Goal: Browse casually: Explore the website without a specific task or goal

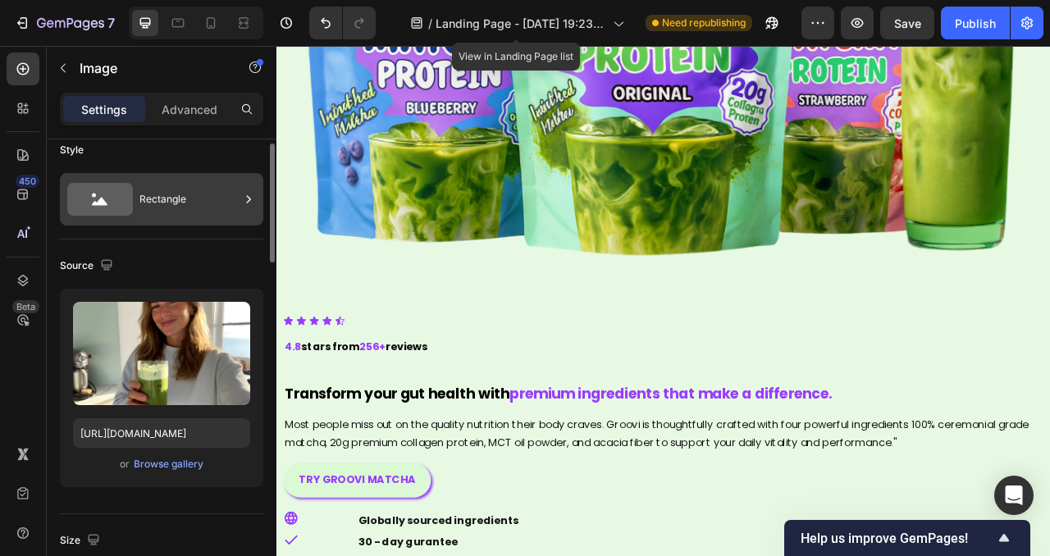
scroll to position [437, 0]
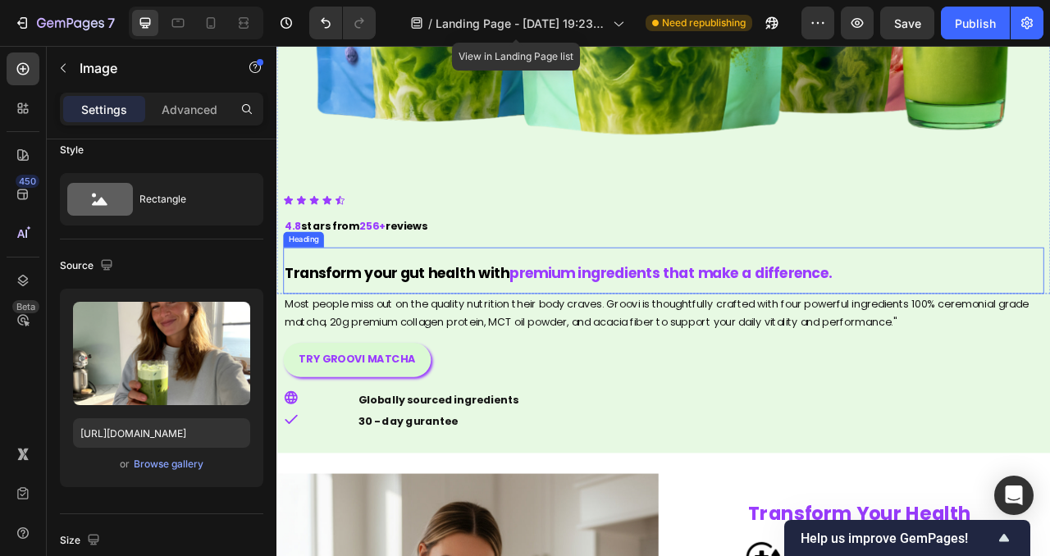
click at [471, 332] on span "Transform your gut health with" at bounding box center [429, 335] width 286 height 25
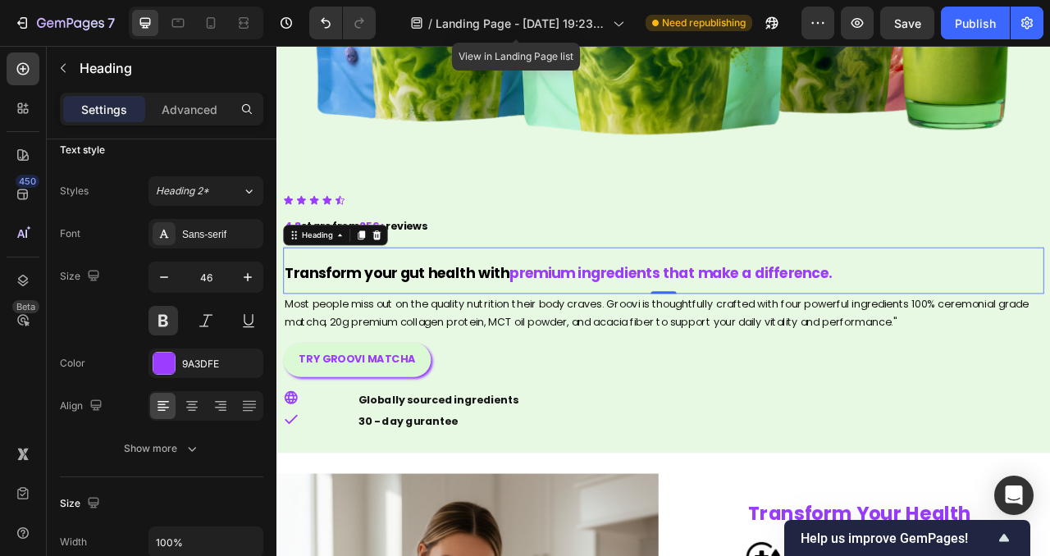
scroll to position [0, 0]
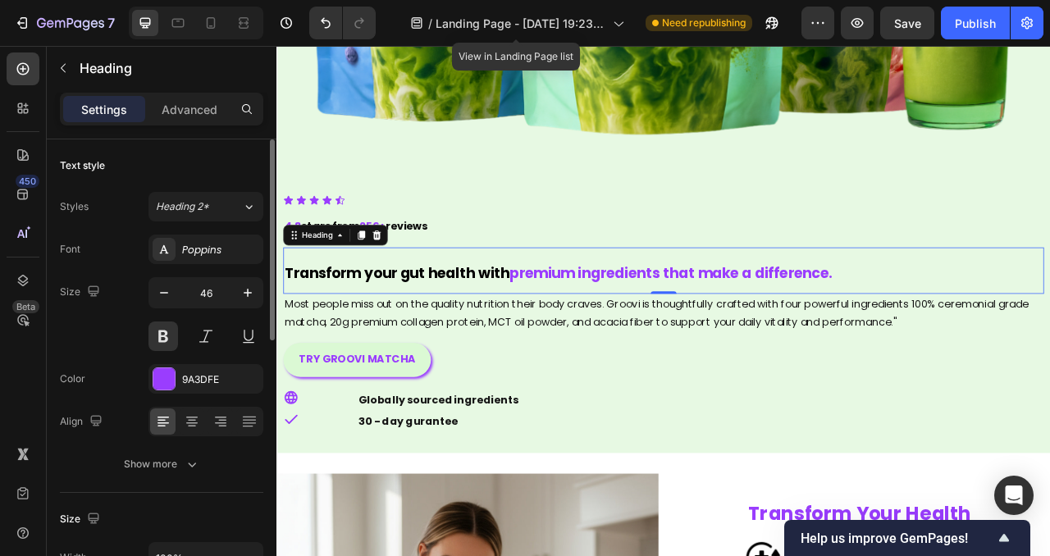
click at [456, 333] on span "Transform your gut health with" at bounding box center [429, 335] width 286 height 25
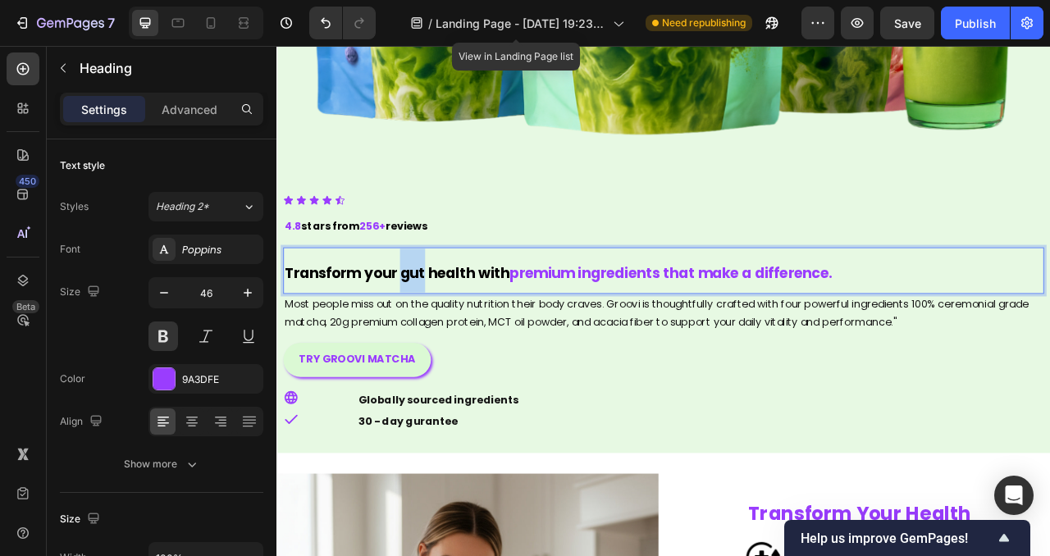
click at [456, 333] on span "Transform your gut health with" at bounding box center [429, 335] width 286 height 25
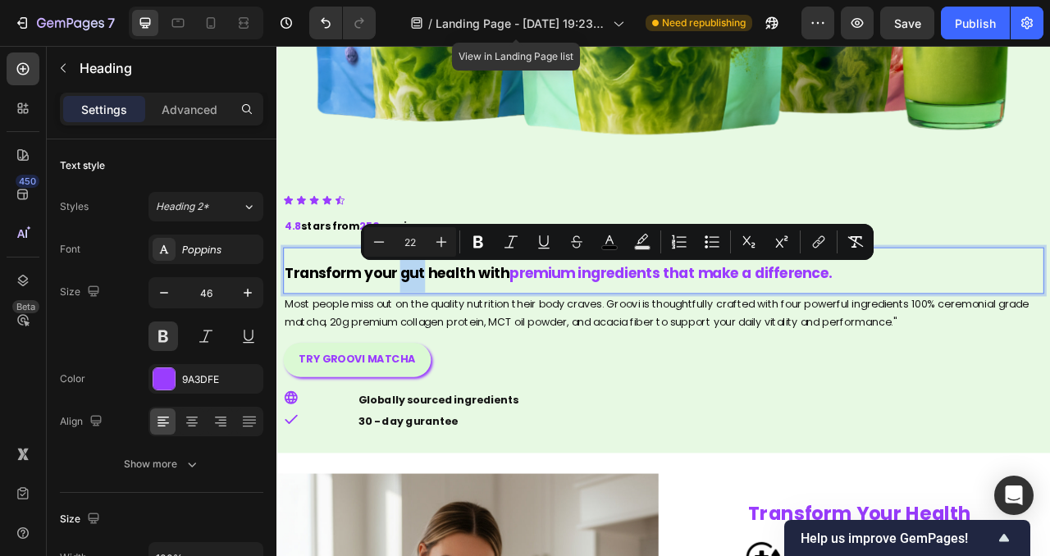
copy p "Transform your gut health with premium ingredients that make a difference."
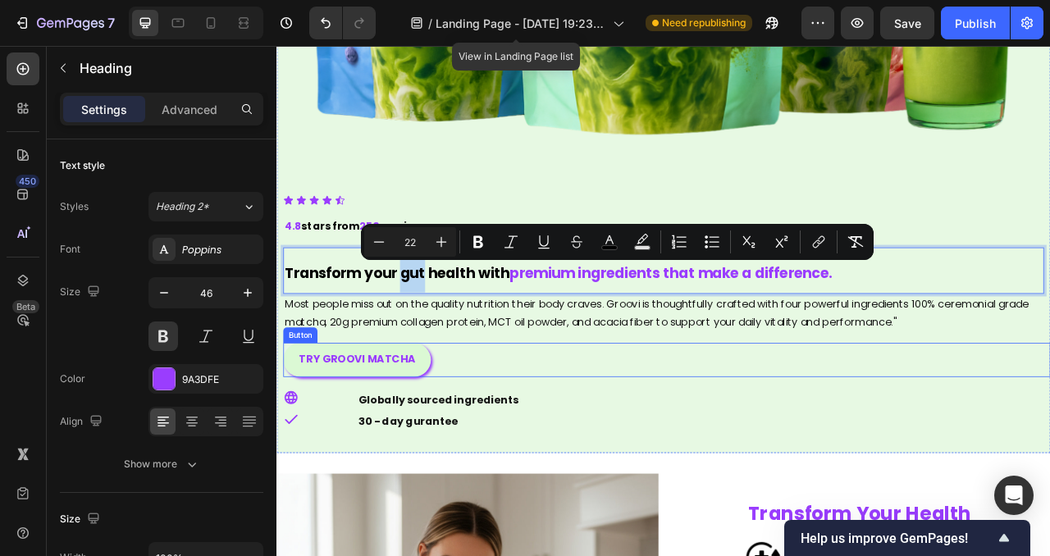
click at [731, 443] on div "TRY GROOVI MATCHA Button" at bounding box center [773, 445] width 977 height 43
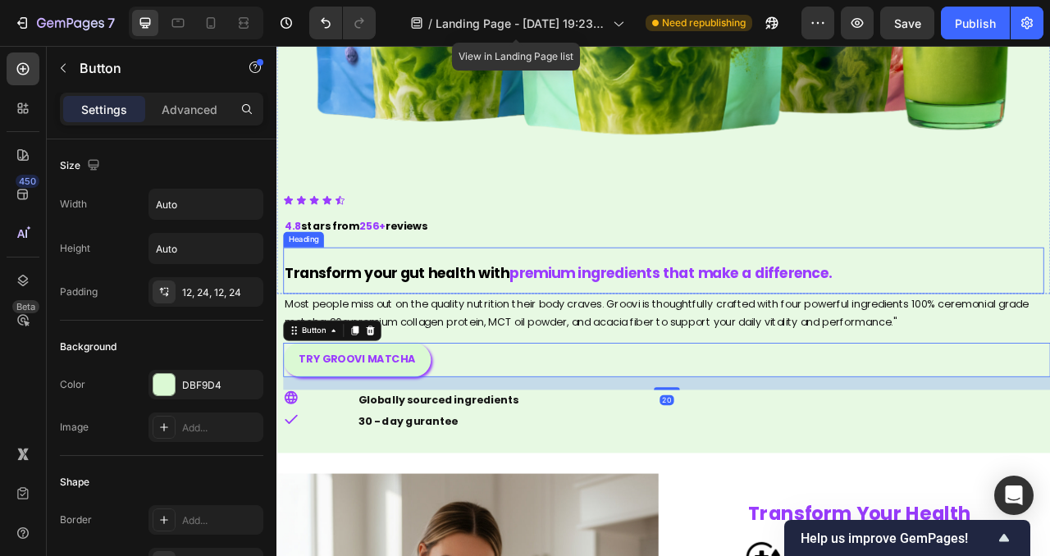
click at [675, 322] on p "⁠⁠⁠⁠⁠⁠⁠ Transform your gut health with premium ingredients that make a differen…" at bounding box center [768, 332] width 965 height 56
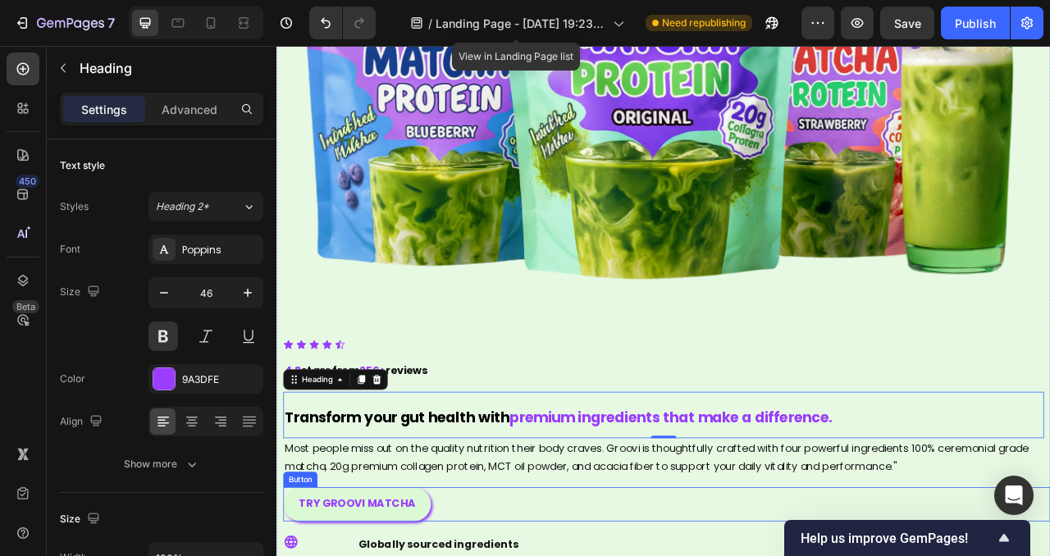
scroll to position [524, 0]
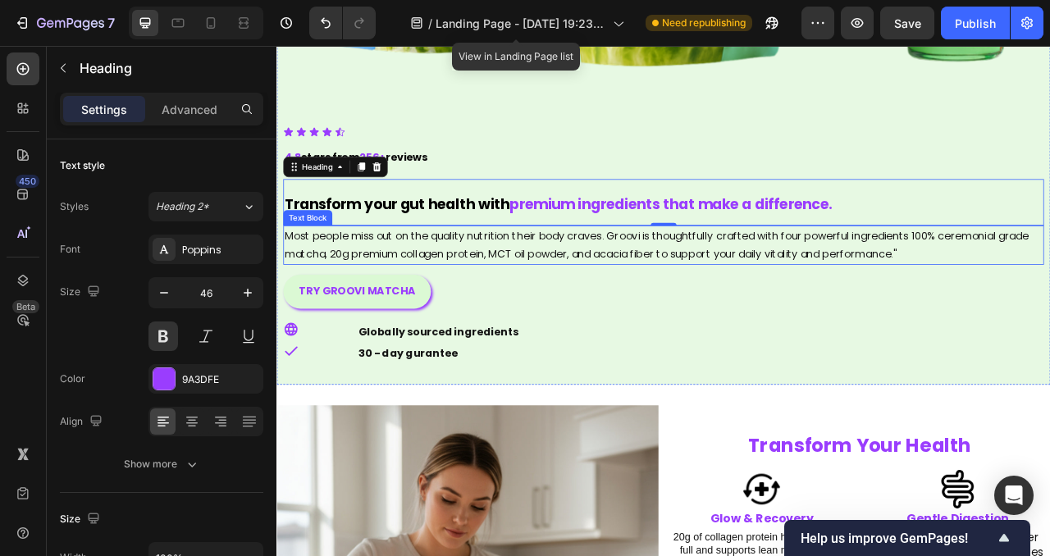
click at [577, 311] on p "Most people miss out on the quality nutrition their body craves. Groovi is thou…" at bounding box center [768, 301] width 965 height 48
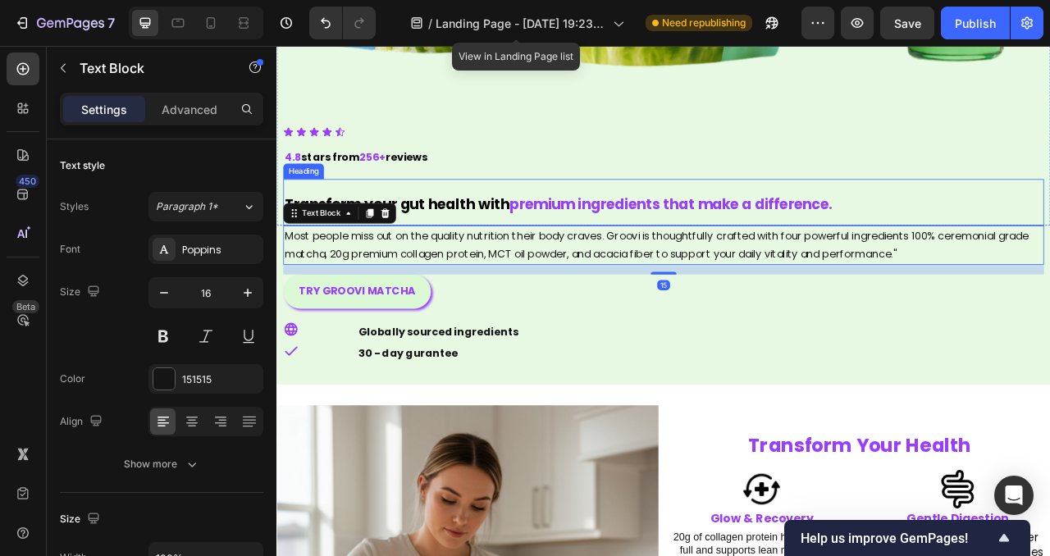
click at [560, 245] on span "Transform your gut health with" at bounding box center [429, 248] width 286 height 25
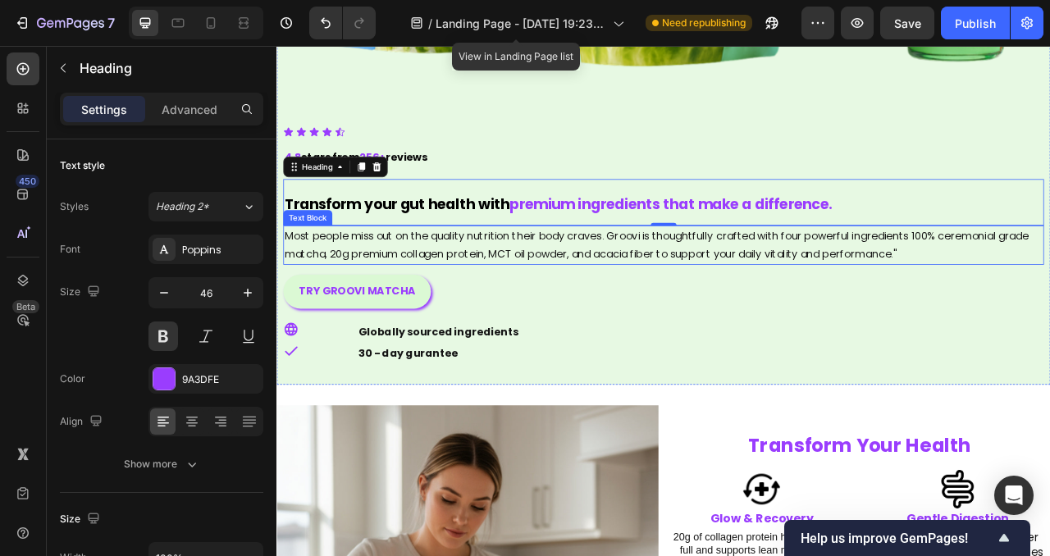
click at [564, 284] on p "Most people miss out on the quality nutrition their body craves. Groovi is thou…" at bounding box center [768, 301] width 965 height 48
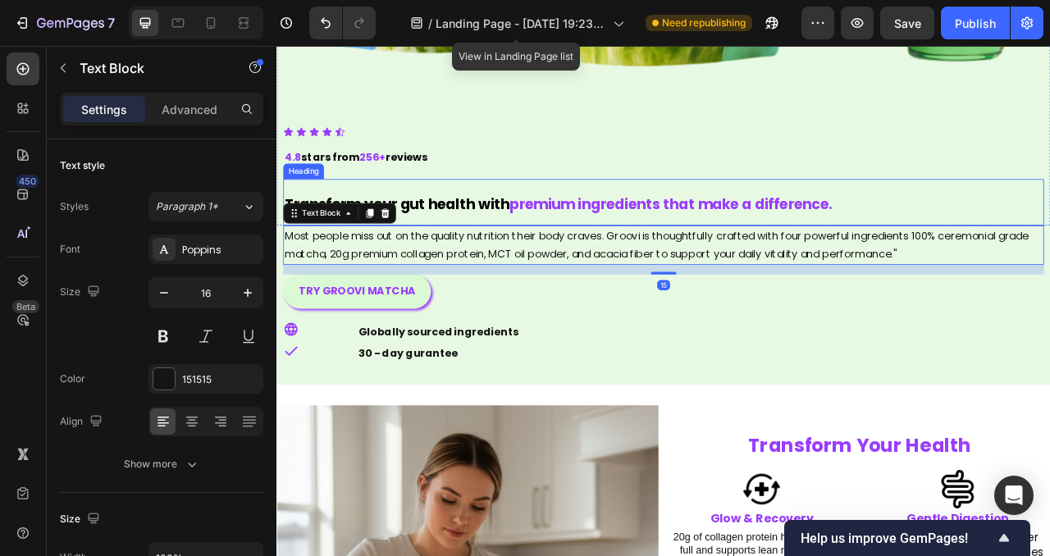
click at [560, 251] on span "Transform your gut health with" at bounding box center [429, 248] width 286 height 25
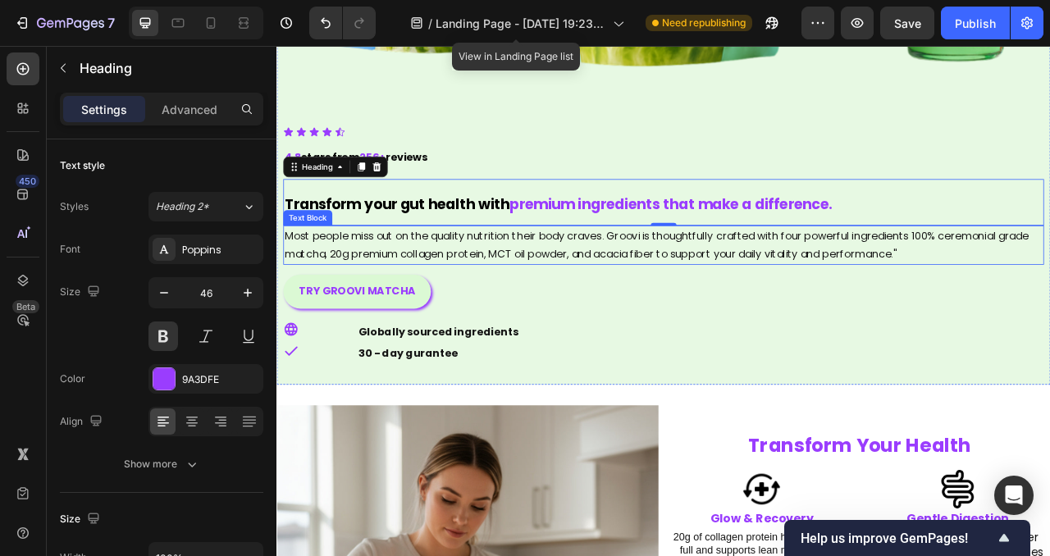
click at [569, 291] on p "Most people miss out on the quality nutrition their body craves. Groovi is thou…" at bounding box center [768, 301] width 965 height 48
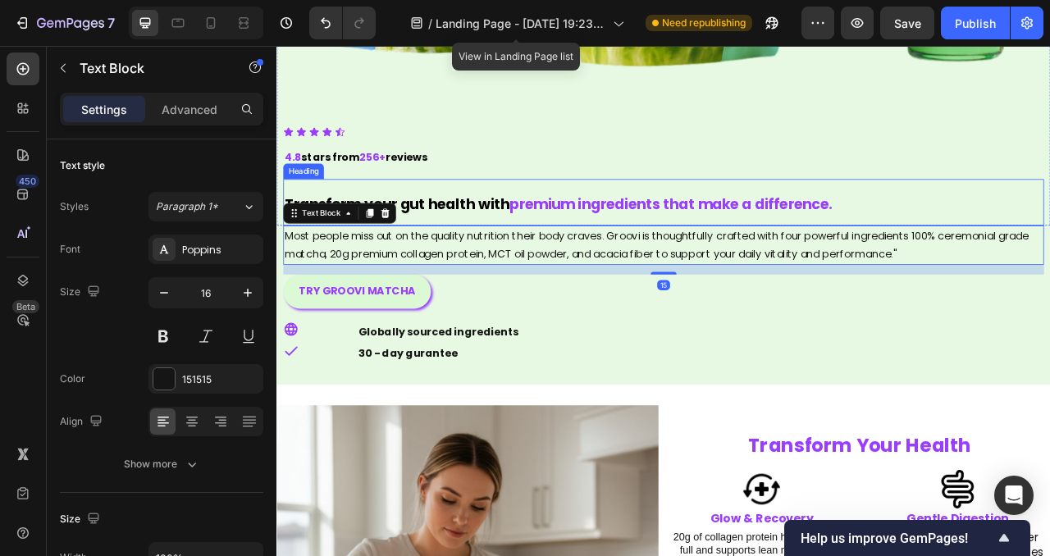
click at [544, 243] on span "Transform your gut health with" at bounding box center [429, 248] width 286 height 25
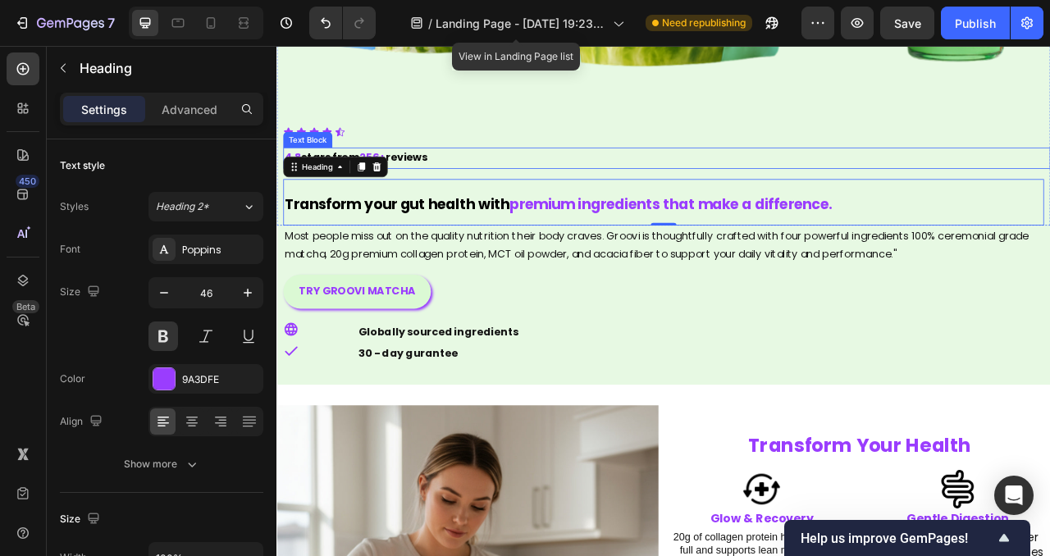
click at [515, 185] on p "4.8 stars from 256+ reviews" at bounding box center [772, 189] width 973 height 24
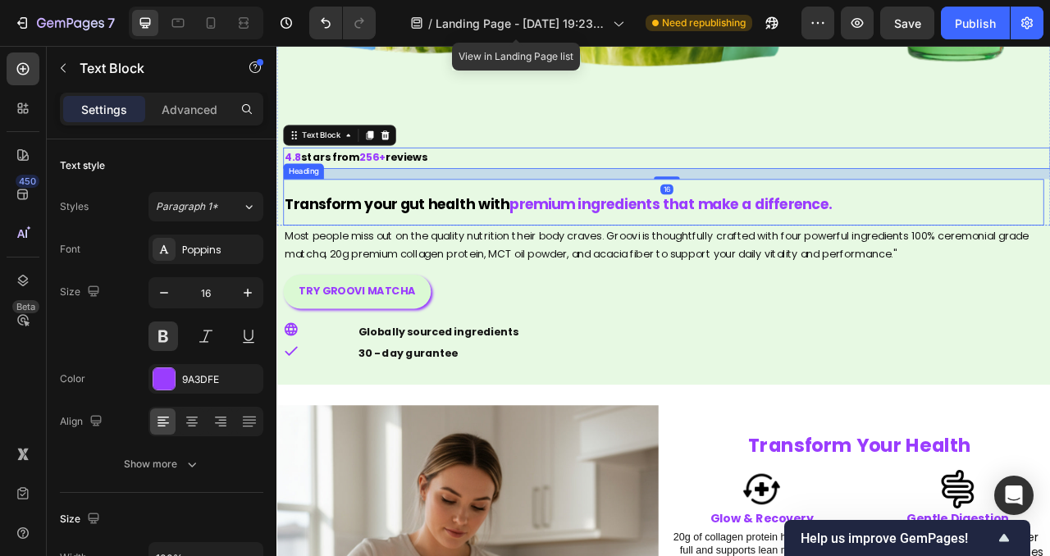
click at [529, 245] on span "Transform your gut health with" at bounding box center [429, 248] width 286 height 25
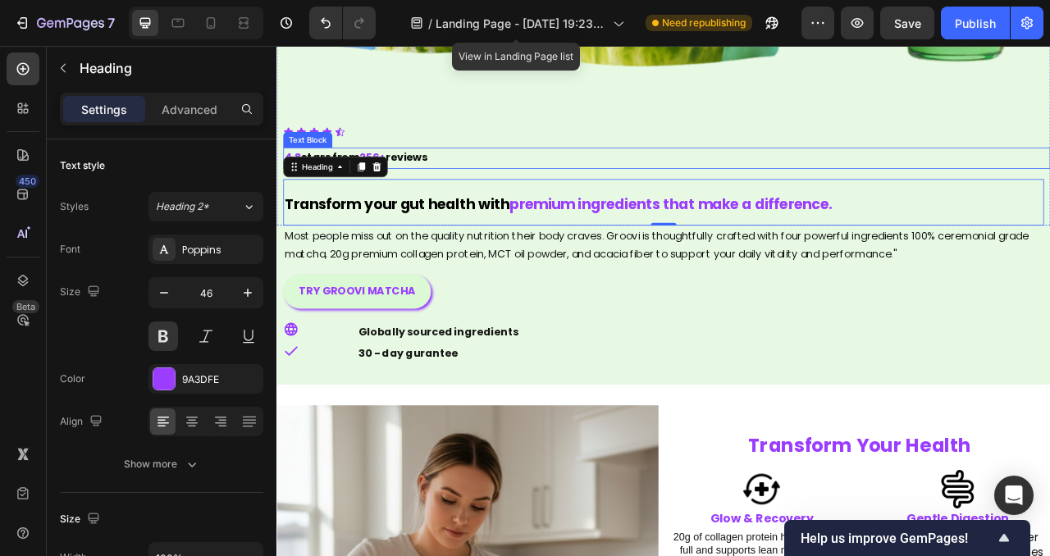
click at [511, 190] on p "4.8 stars from 256+ reviews" at bounding box center [772, 189] width 973 height 24
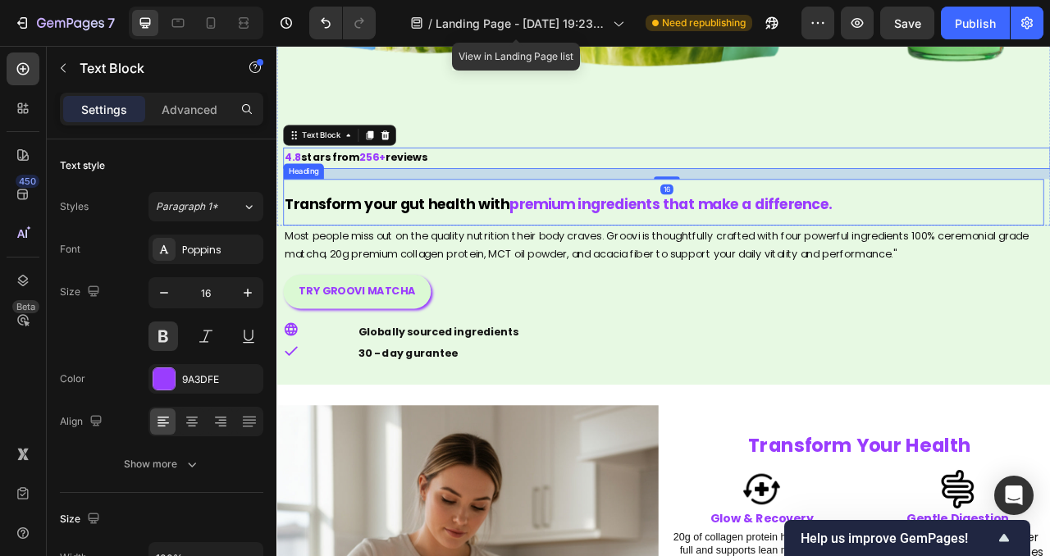
click at [528, 245] on span "Transform your gut health with" at bounding box center [429, 248] width 286 height 25
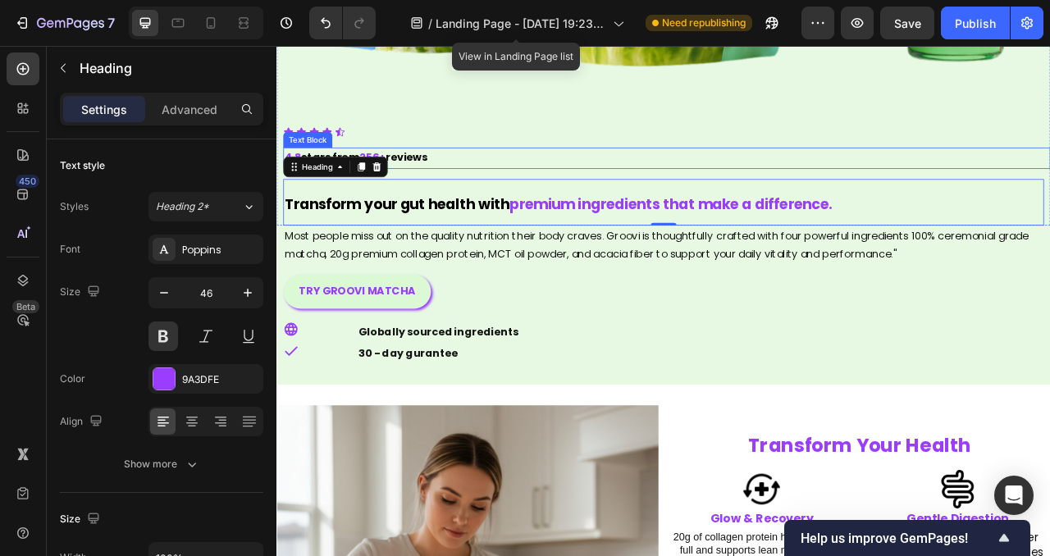
click at [506, 186] on p "4.8 stars from 256+ reviews" at bounding box center [772, 189] width 973 height 24
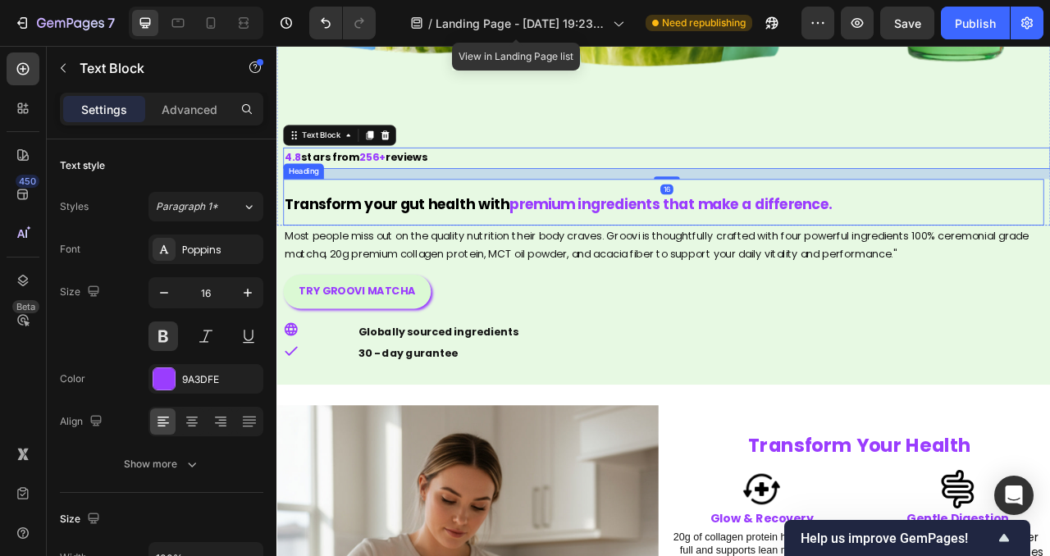
click at [515, 247] on span "Transform your gut health with" at bounding box center [429, 248] width 286 height 25
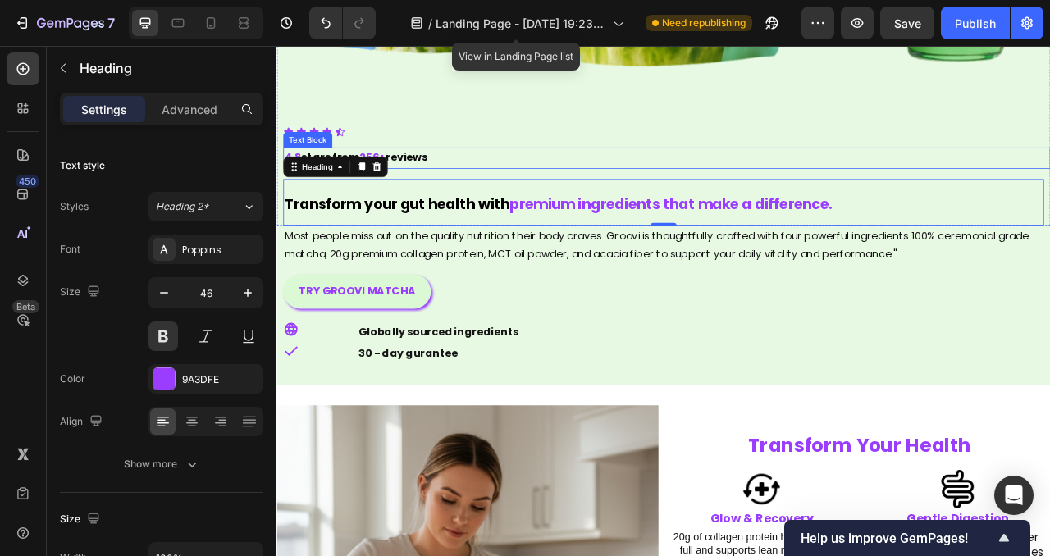
click at [547, 182] on p "4.8 stars from 256+ reviews" at bounding box center [772, 189] width 973 height 24
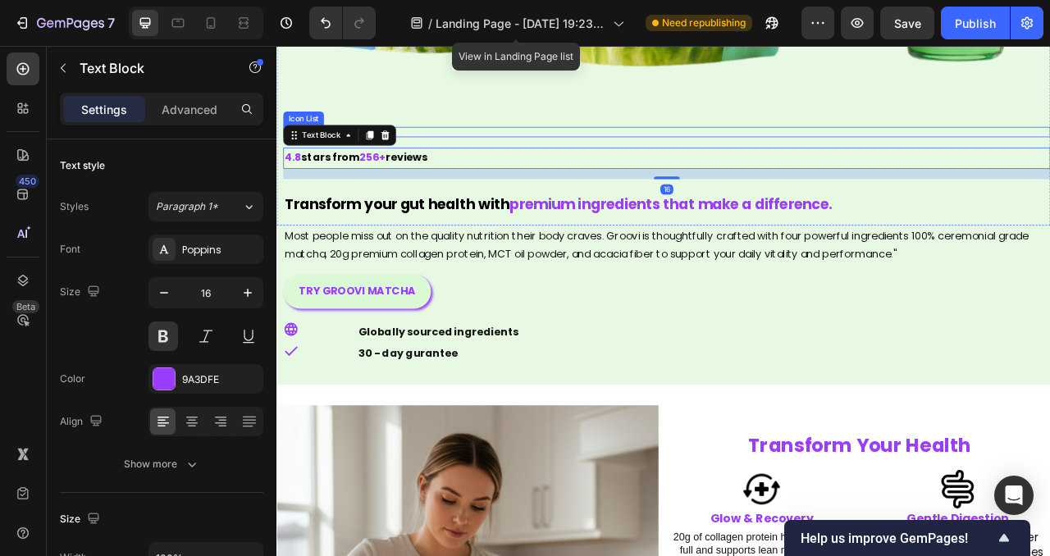
click at [528, 154] on div "Icon Icon Icon Icon Icon" at bounding box center [773, 155] width 977 height 13
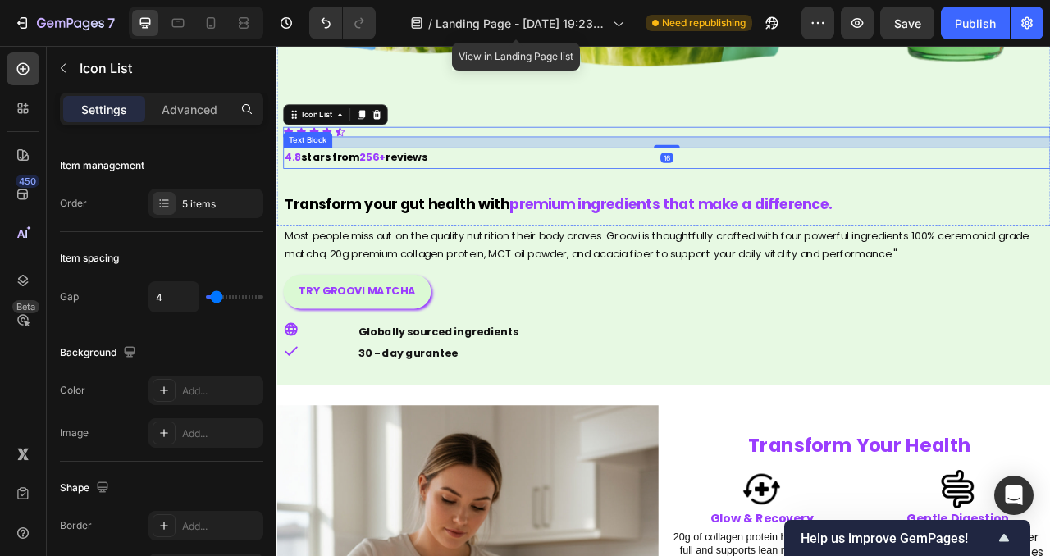
click at [551, 196] on p "4.8 stars from 256+ reviews" at bounding box center [772, 189] width 973 height 24
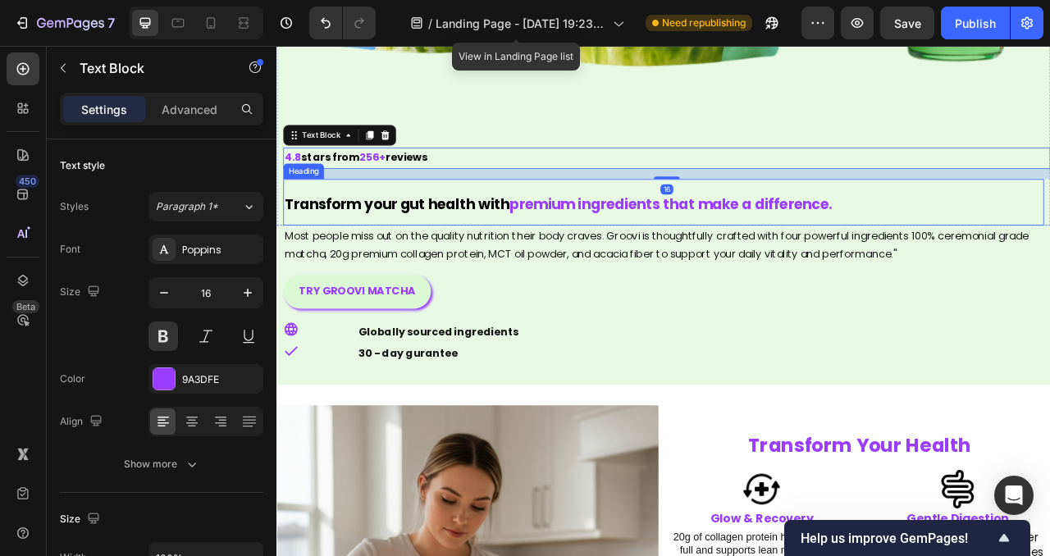
click at [583, 247] on span "premium ingredients that make a difference." at bounding box center [778, 248] width 411 height 25
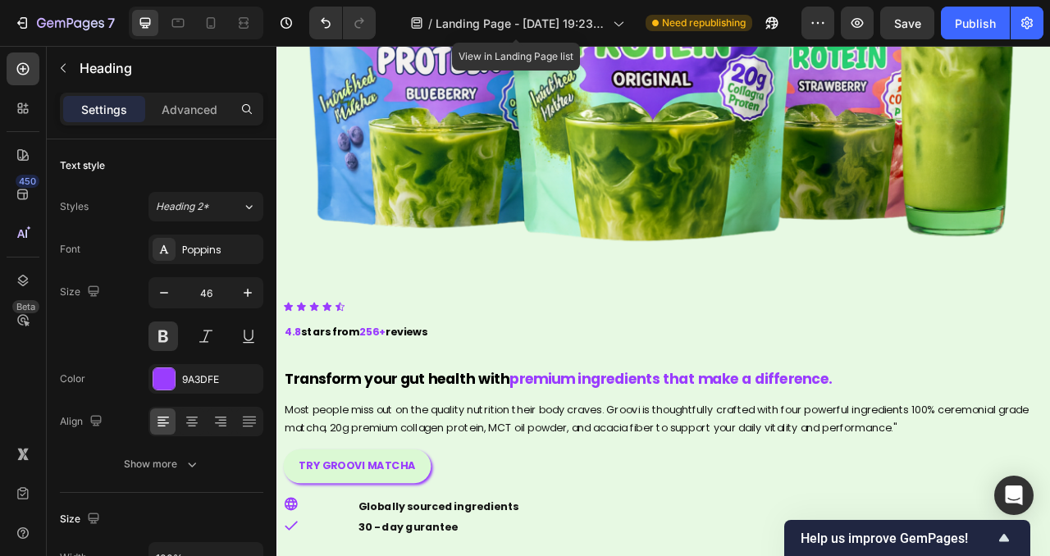
scroll to position [340, 0]
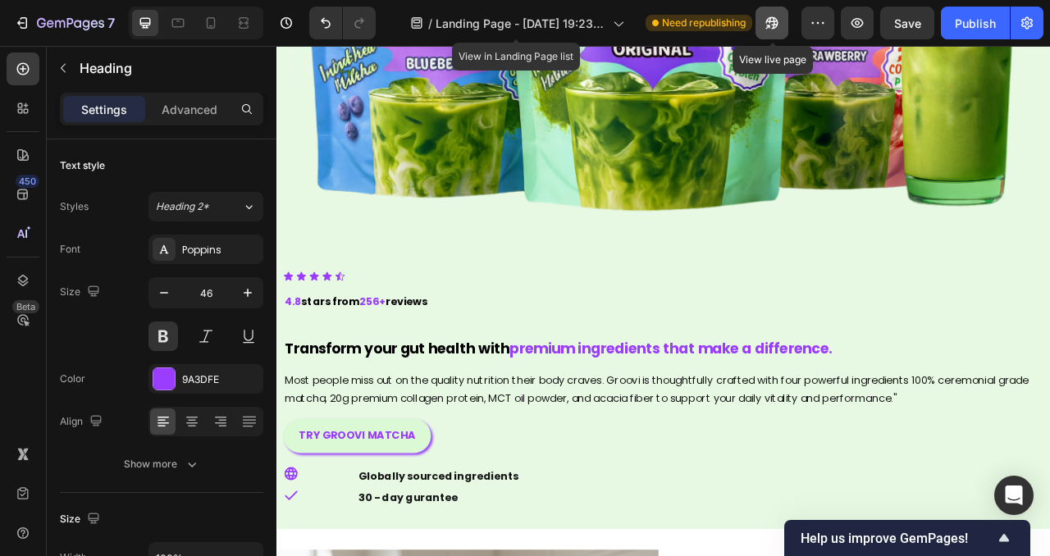
click at [770, 24] on icon "button" at bounding box center [772, 23] width 16 height 16
